Goal: Information Seeking & Learning: Check status

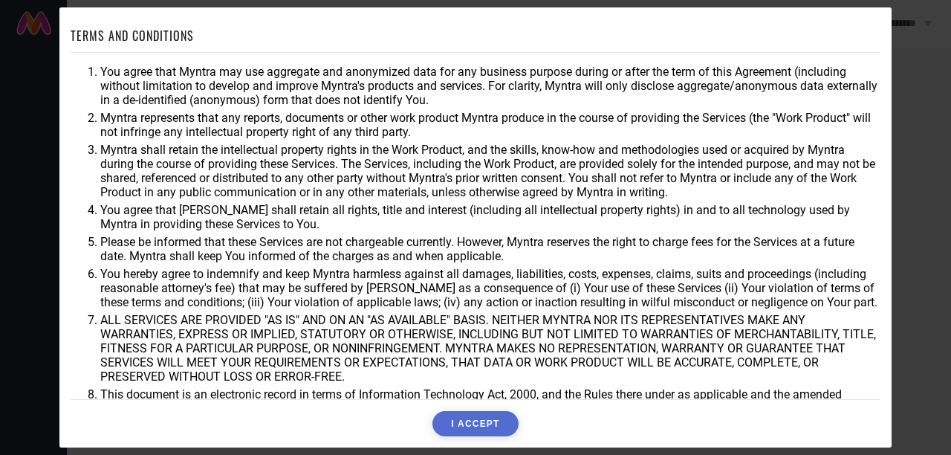
click at [480, 422] on button "I ACCEPT" at bounding box center [474, 423] width 85 height 25
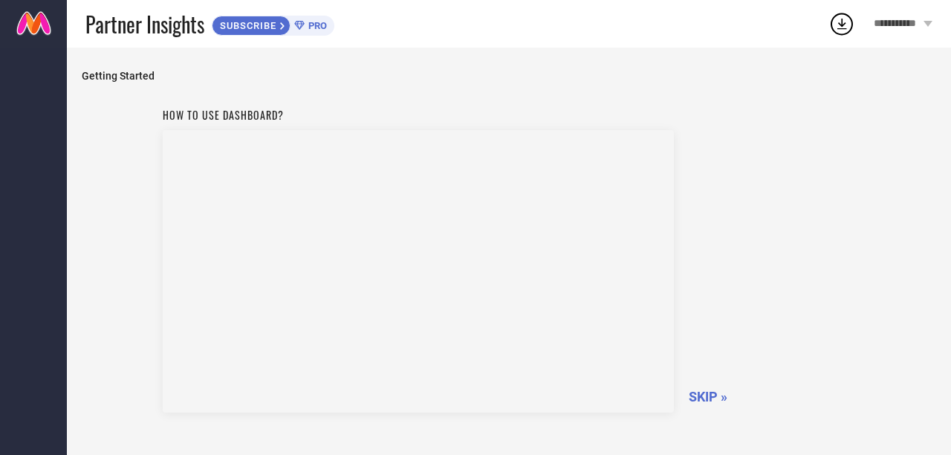
click at [706, 404] on span "SKIP »" at bounding box center [707, 396] width 39 height 16
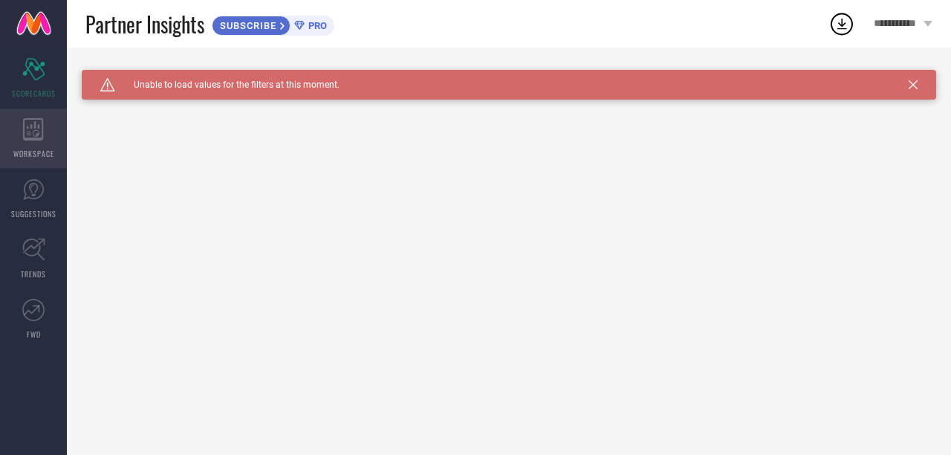
click at [39, 152] on span "WORKSPACE" at bounding box center [33, 153] width 41 height 11
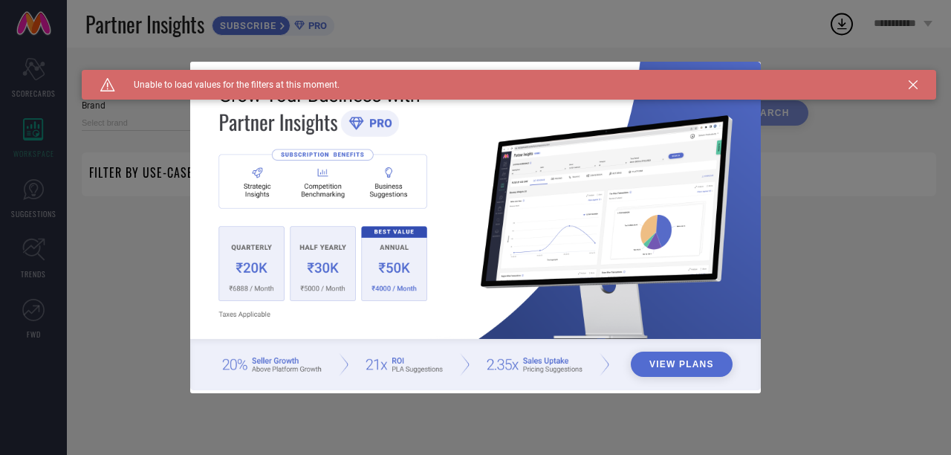
type input "1 STOP FASHION"
type input "All"
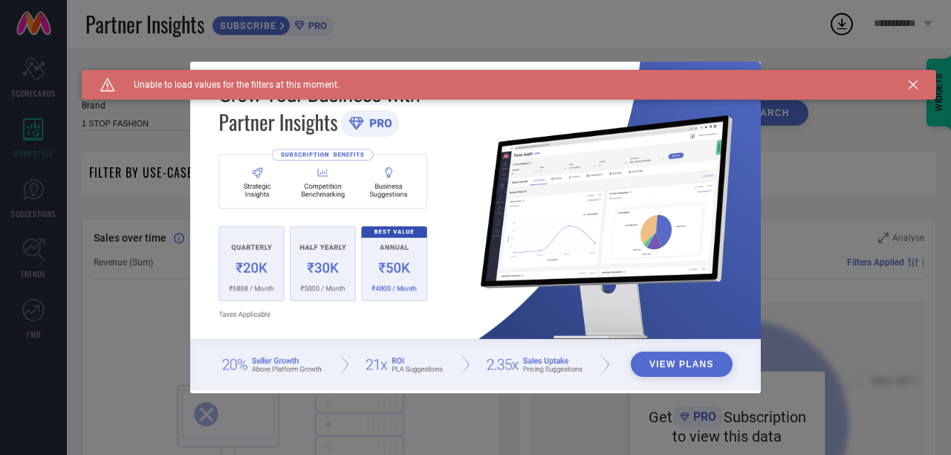
click at [910, 80] on icon at bounding box center [912, 84] width 9 height 9
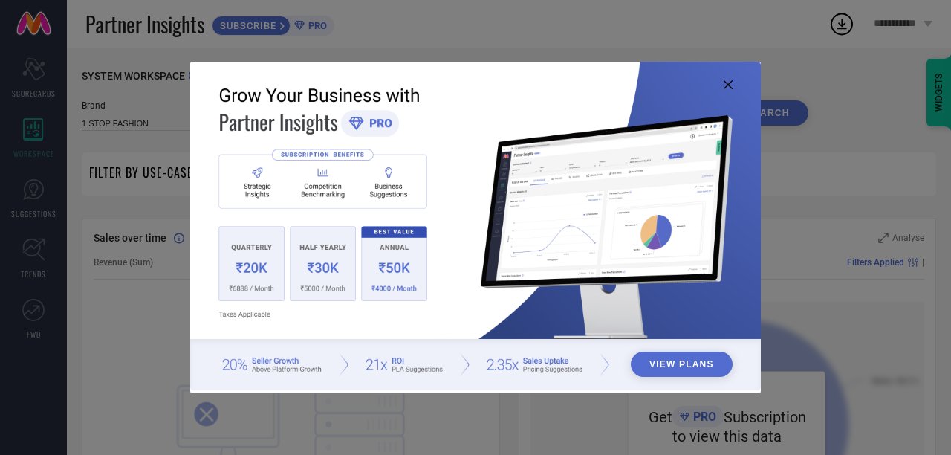
click at [726, 83] on icon at bounding box center [727, 84] width 9 height 9
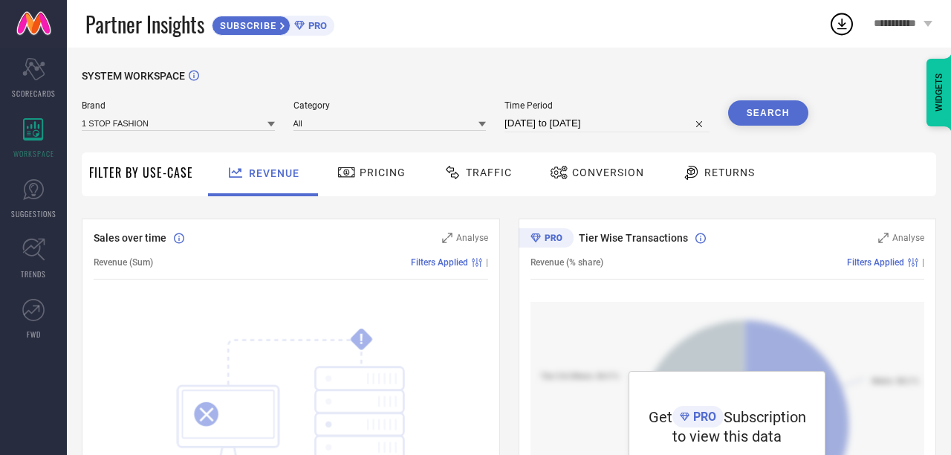
click at [715, 120] on div "Brand 1 STOP FASHION Category All Time Period [DATE] to [DATE] Search" at bounding box center [445, 116] width 726 height 32
click at [735, 118] on button "Search" at bounding box center [768, 112] width 80 height 25
click at [377, 189] on div "Pricing" at bounding box center [371, 174] width 105 height 44
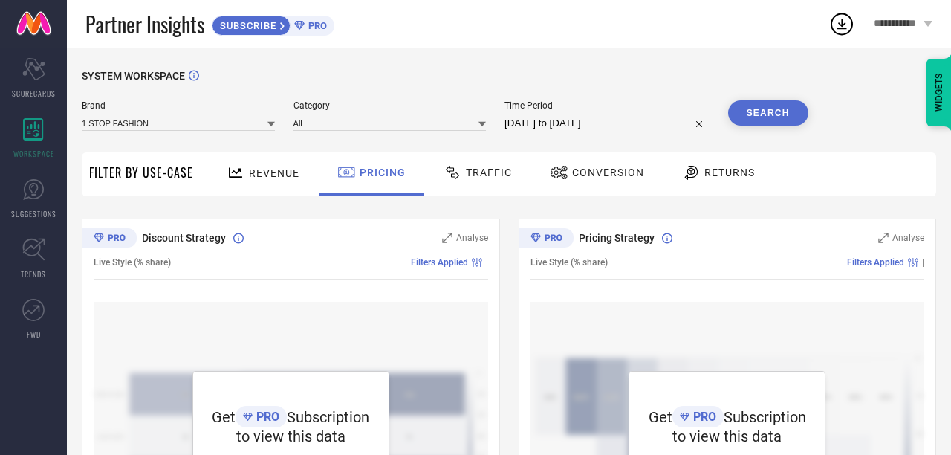
click at [476, 180] on div "Traffic" at bounding box center [478, 172] width 76 height 25
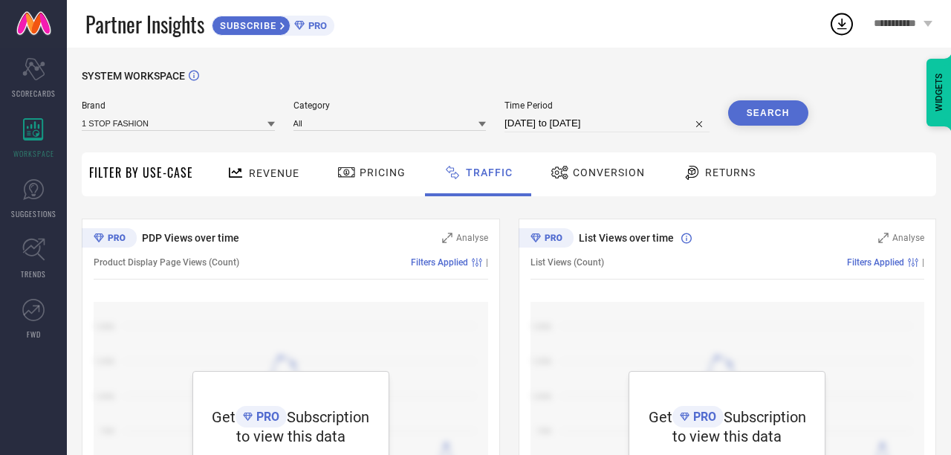
click at [888, 36] on div "**********" at bounding box center [903, 24] width 96 height 48
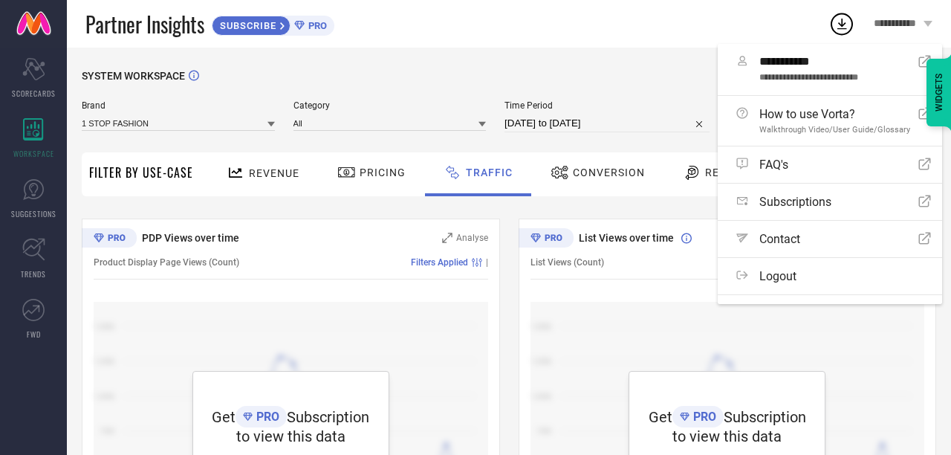
click at [888, 36] on div "**********" at bounding box center [903, 24] width 96 height 48
